Goal: Information Seeking & Learning: Learn about a topic

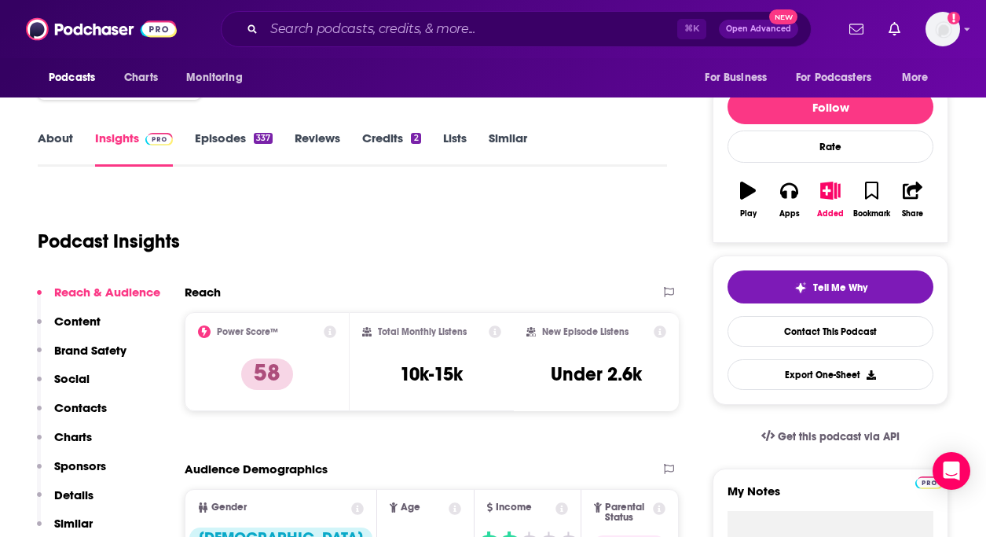
scroll to position [354, 0]
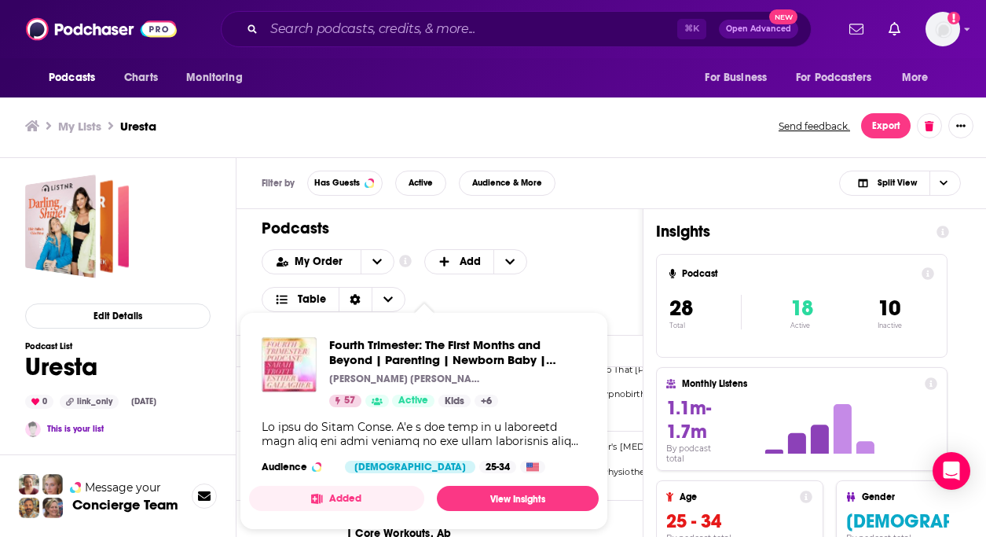
scroll to position [636, 0]
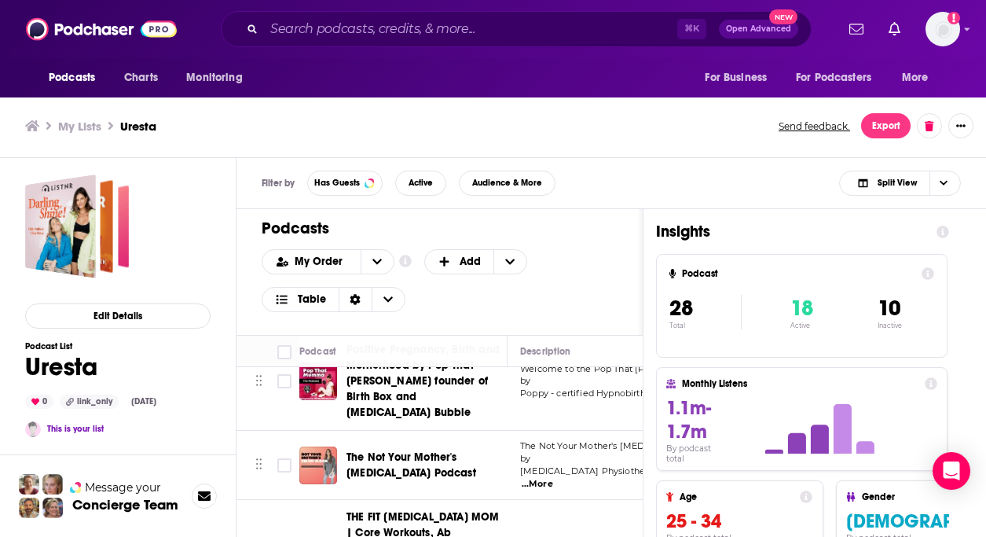
click at [619, 261] on div "Podcasts Add My Order Customize Your List Order Select the “My Order” sort and …" at bounding box center [440, 272] width 406 height 126
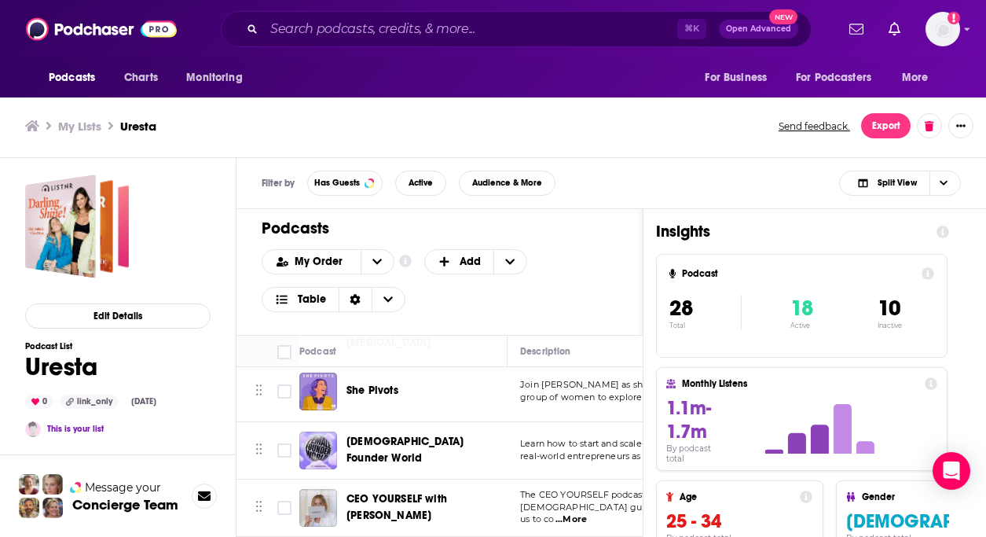
scroll to position [887, 0]
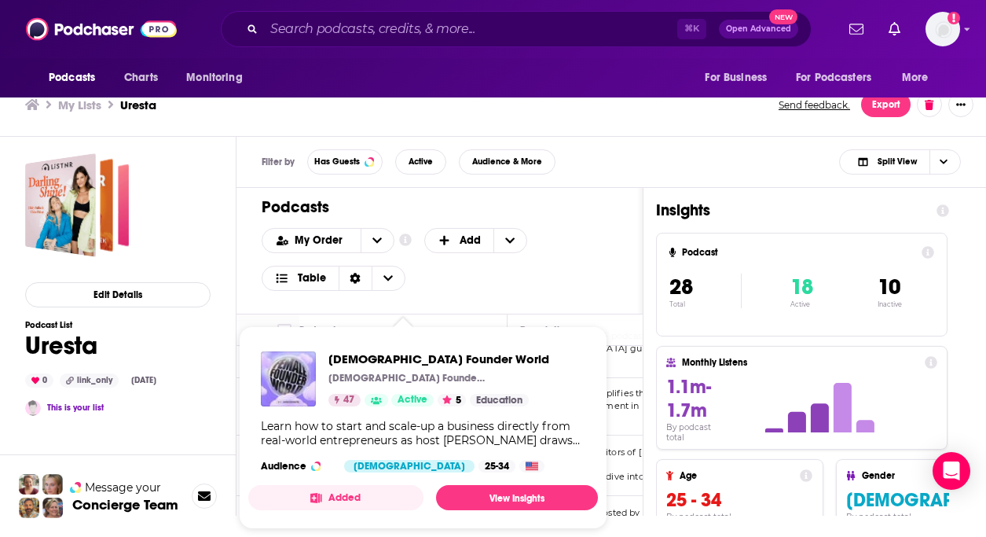
scroll to position [5, 0]
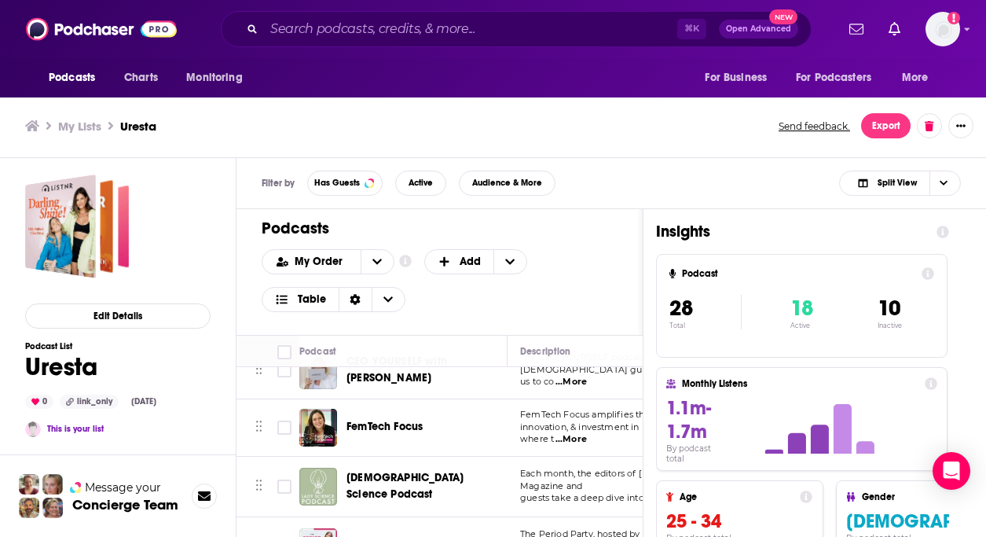
click at [381, 409] on div "FemTech Focus" at bounding box center [428, 428] width 163 height 38
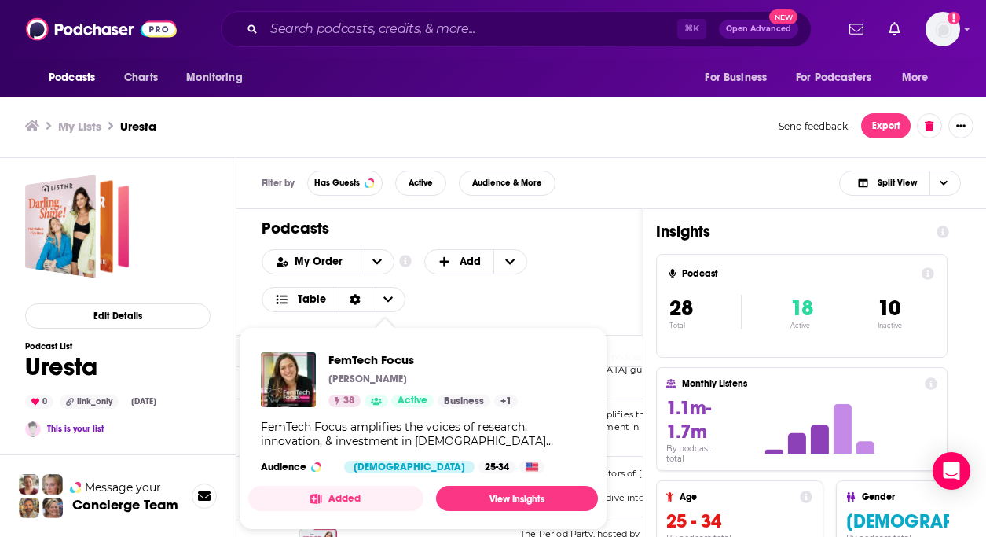
scroll to position [6, 0]
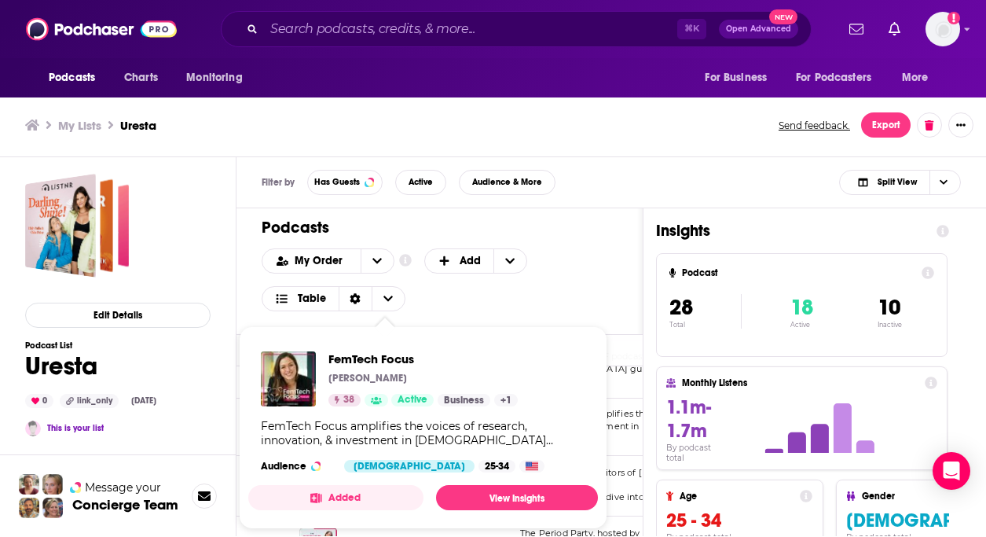
click at [380, 383] on p "[PERSON_NAME]" at bounding box center [368, 378] width 79 height 13
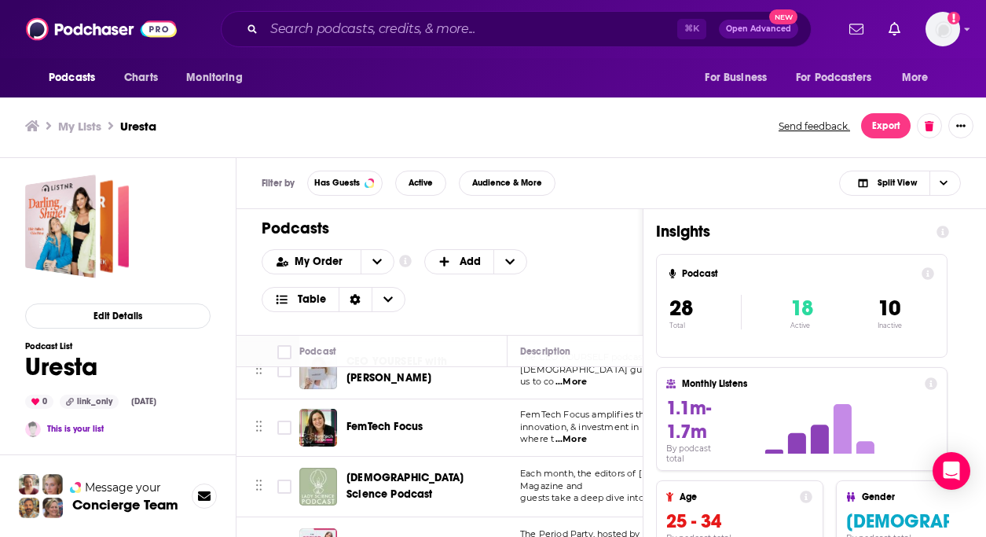
scroll to position [1129, 0]
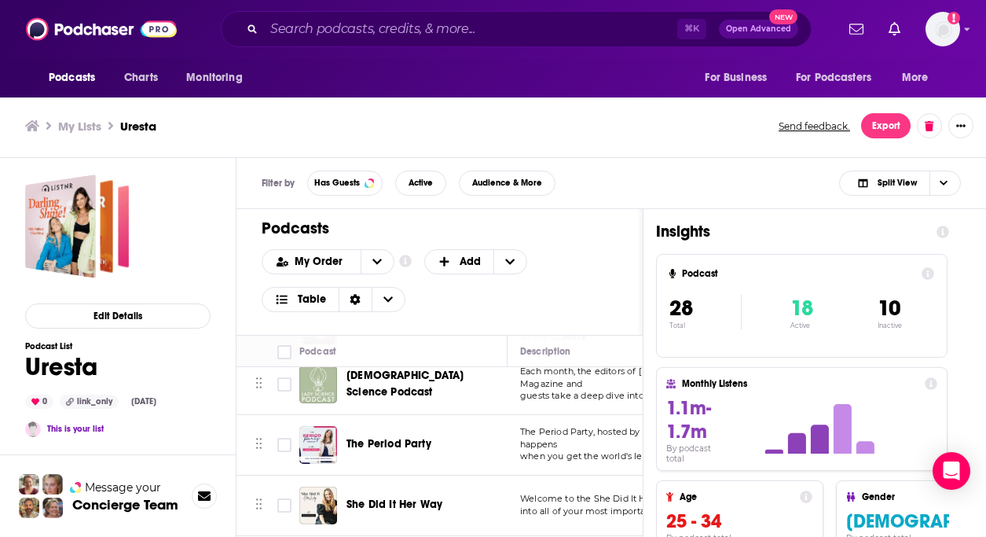
click at [419, 437] on span "The Period Party" at bounding box center [389, 443] width 85 height 13
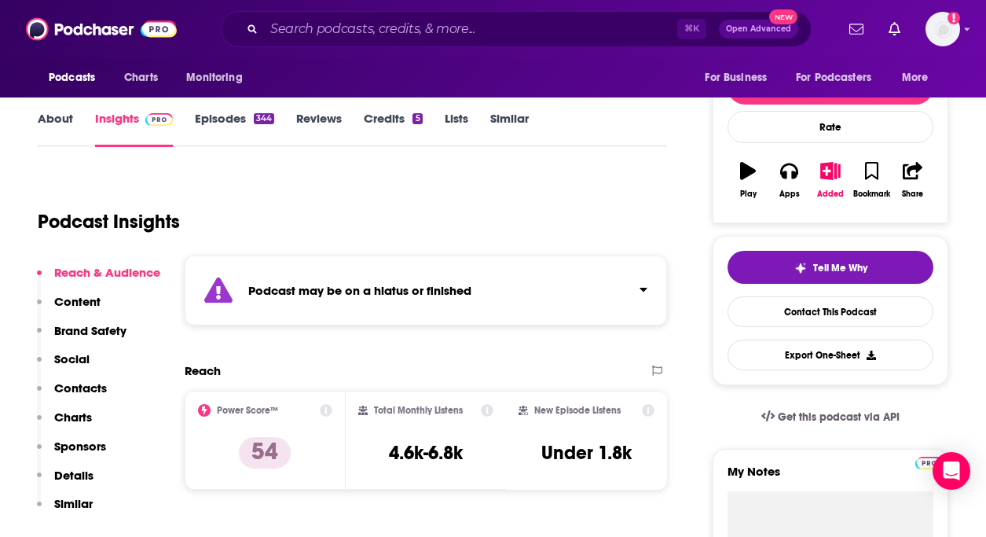
scroll to position [192, 0]
